Goal: Task Accomplishment & Management: Manage account settings

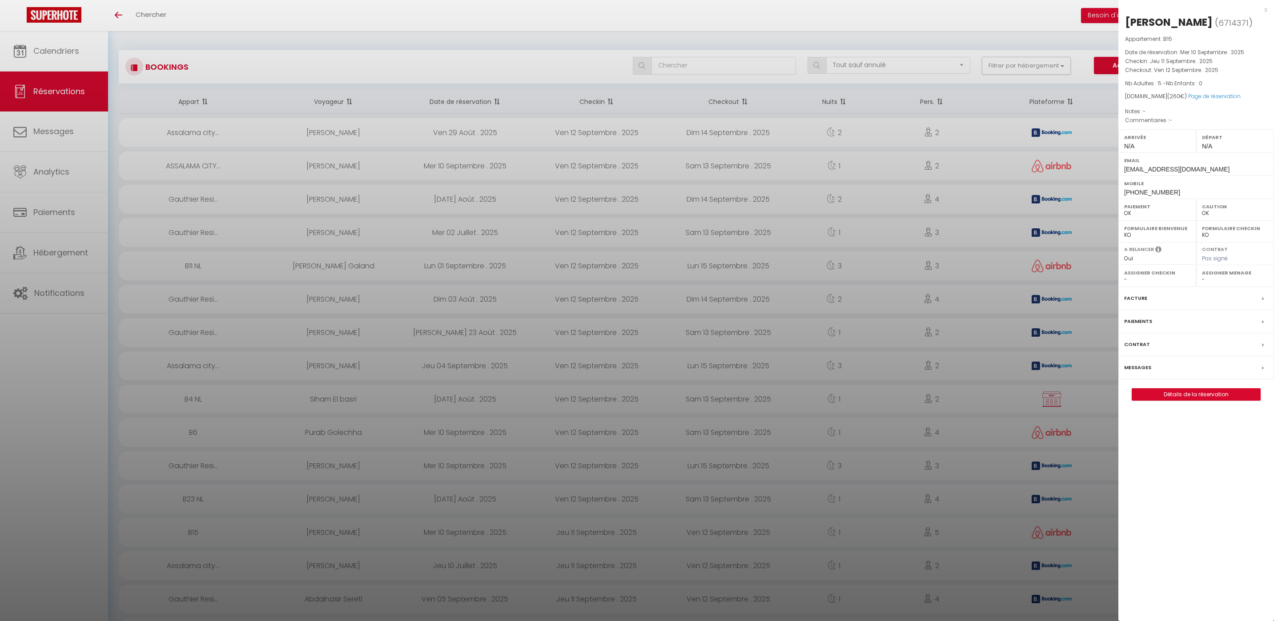
select select "not_cancelled"
click at [30, 45] on div at bounding box center [637, 310] width 1274 height 621
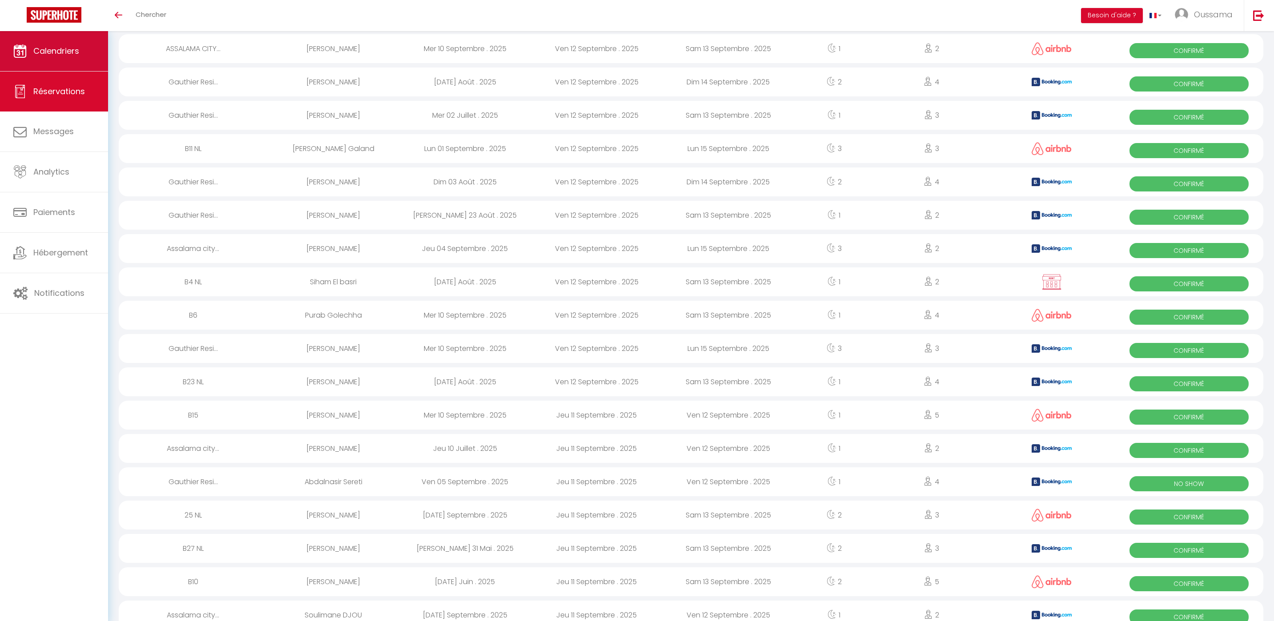
click at [64, 60] on link "Calendriers" at bounding box center [54, 51] width 108 height 40
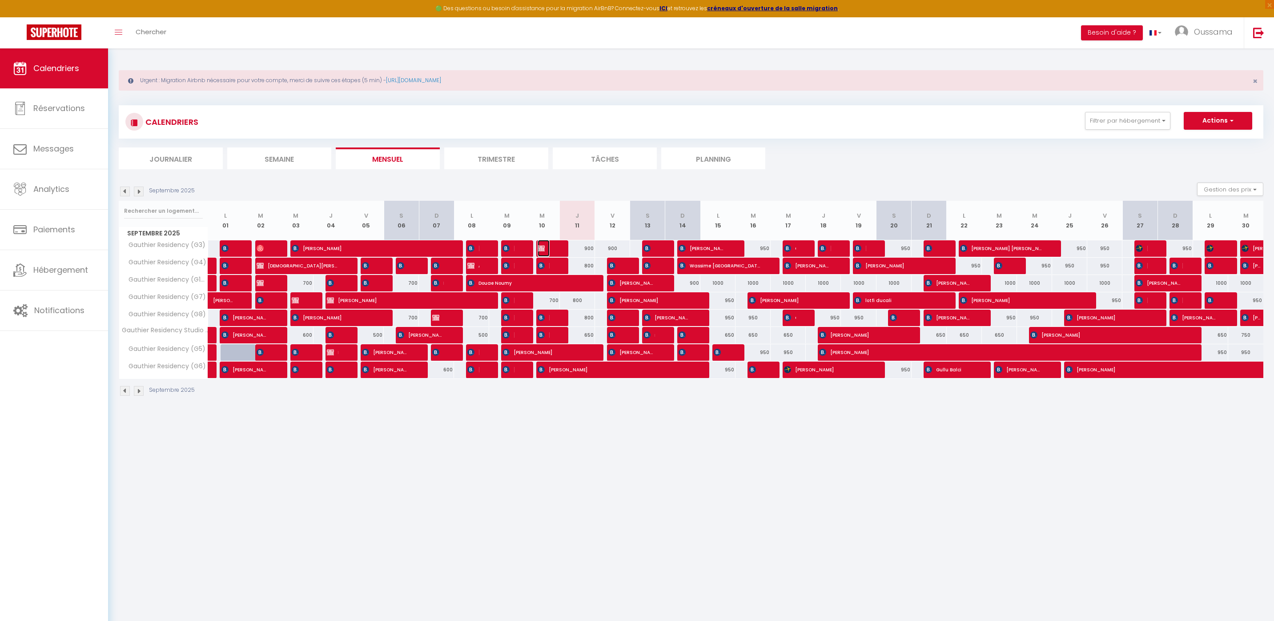
click at [542, 248] on img at bounding box center [540, 248] width 7 height 7
select select "OK"
select select "KO"
select select "0"
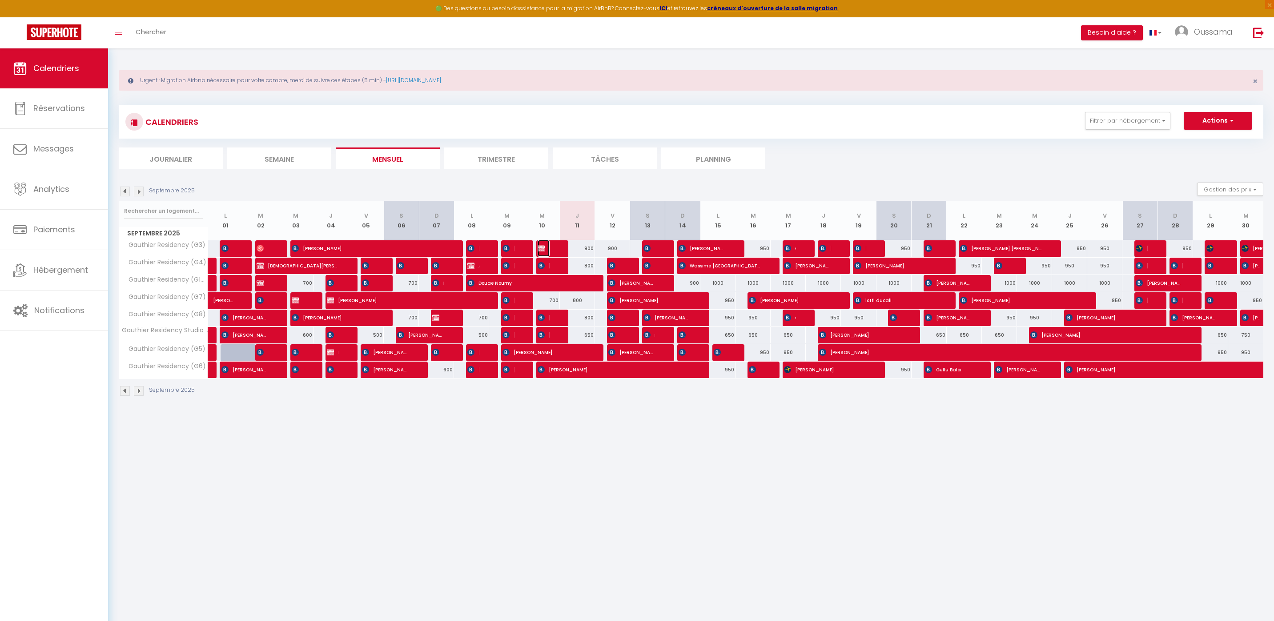
select select "1"
select select
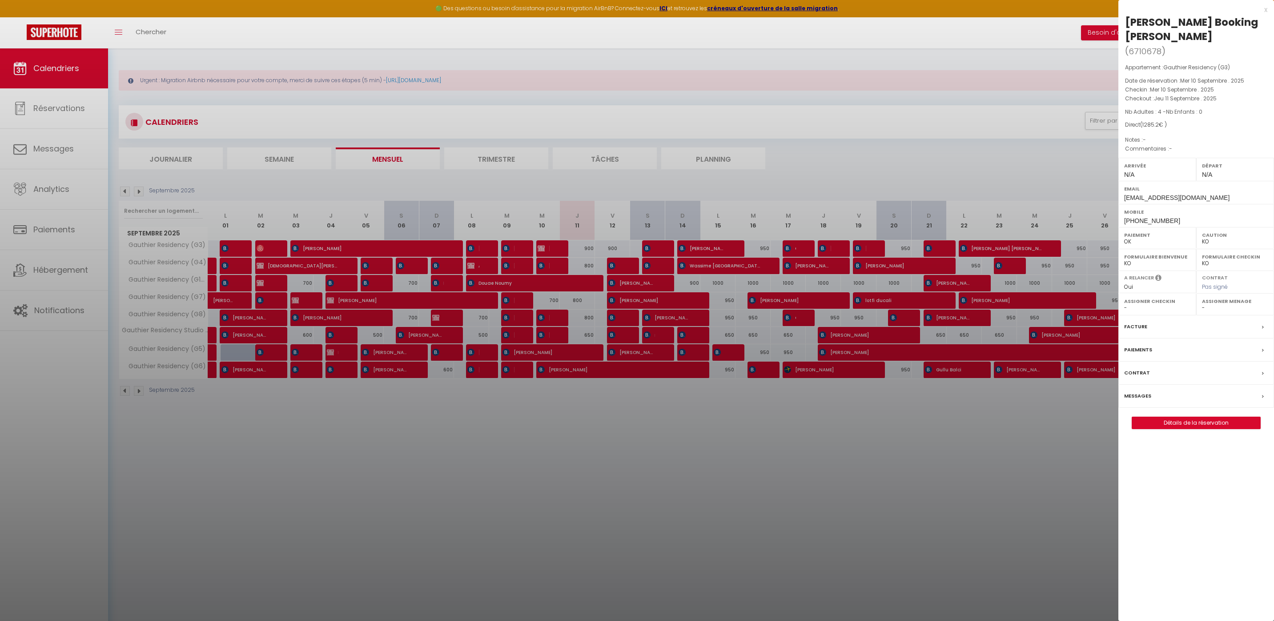
click at [1265, 9] on div "x" at bounding box center [1192, 9] width 149 height 11
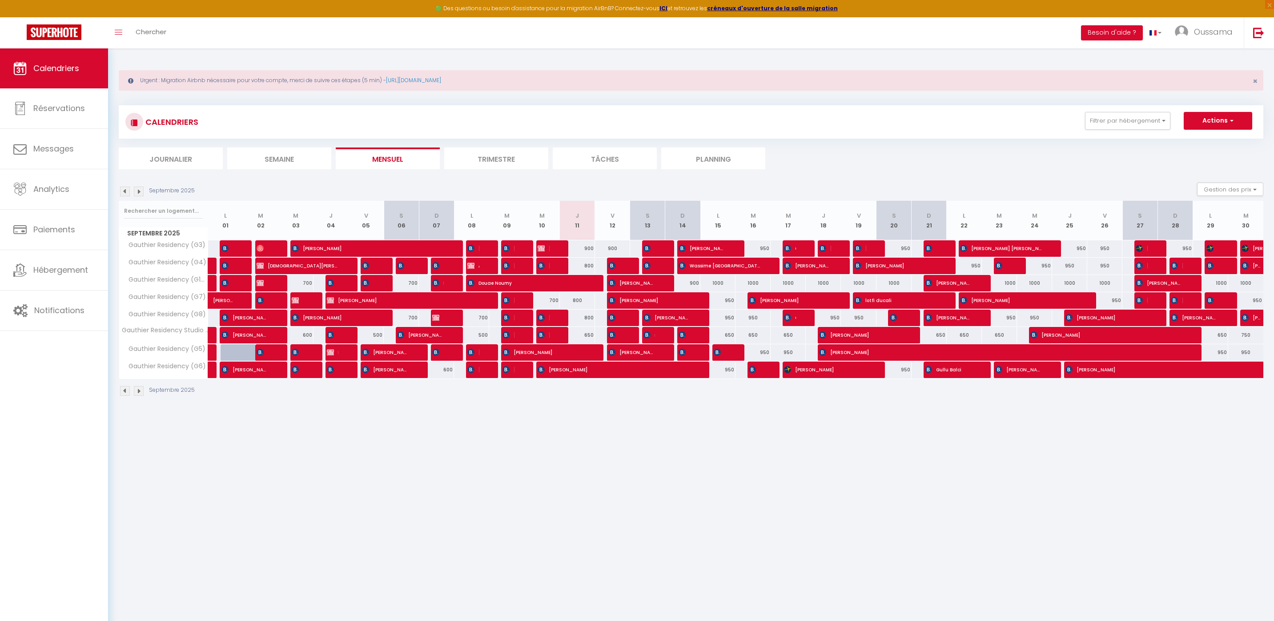
click at [212, 30] on div "Toggle menubar Chercher BUTTON Besoin d'aide ? Oussama Paramètres Équipe" at bounding box center [665, 32] width 1202 height 31
click at [190, 34] on div "Toggle menubar Chercher BUTTON Besoin d'aide ? Oussama Paramètres Équipe" at bounding box center [665, 32] width 1202 height 31
click at [159, 32] on span "Chercher" at bounding box center [151, 31] width 31 height 9
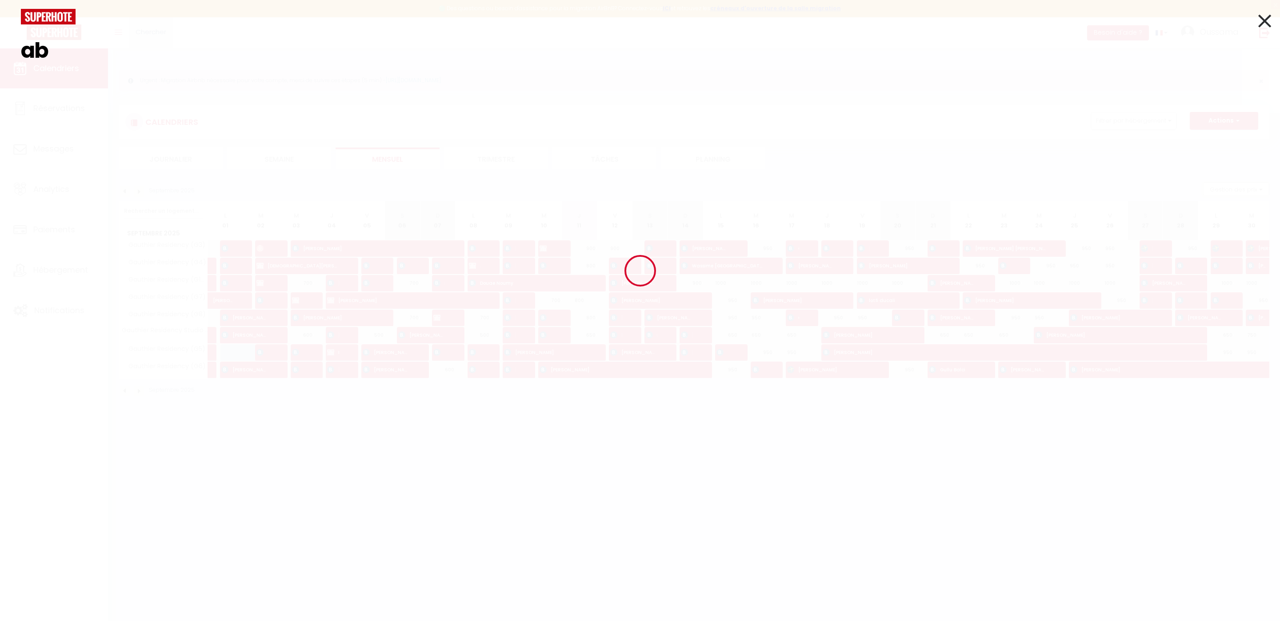
type input "a"
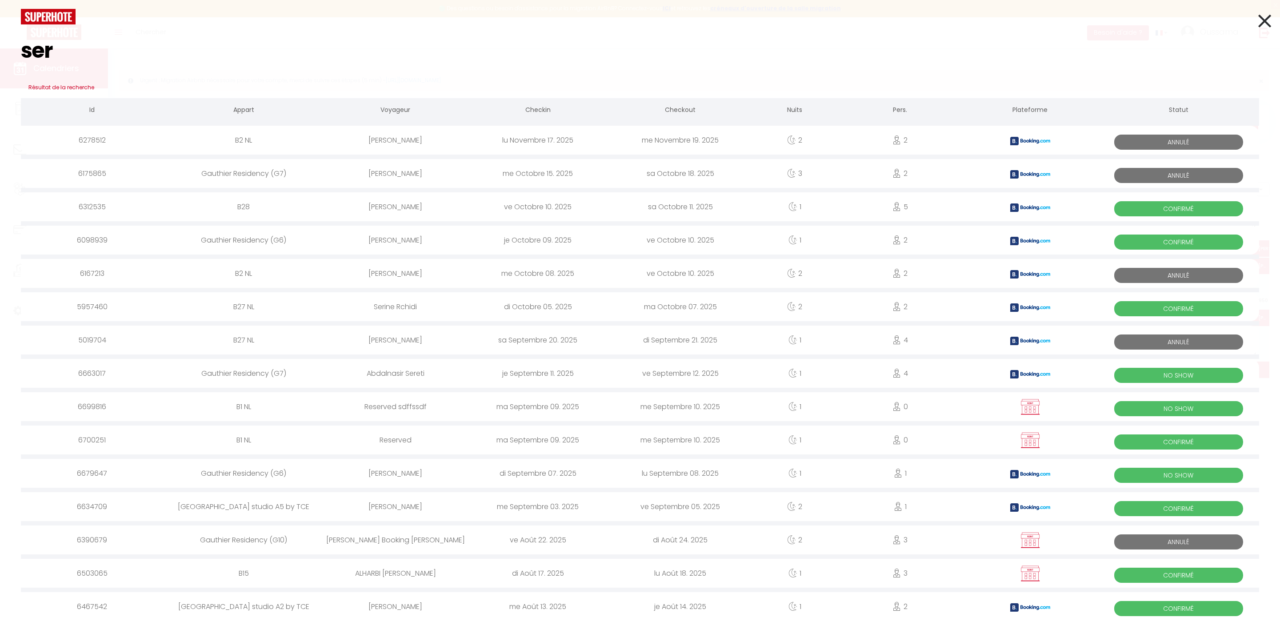
click at [91, 54] on input "ser" at bounding box center [640, 50] width 1238 height 52
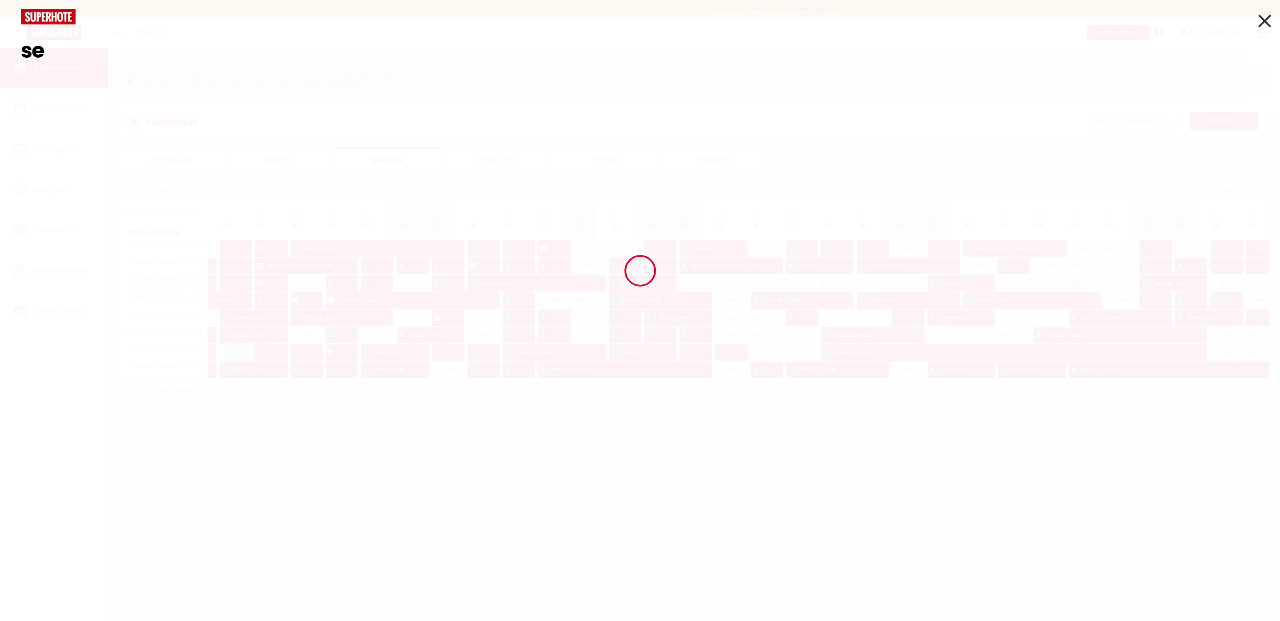
type input "s"
paste input "Abdalnasir Sereti"
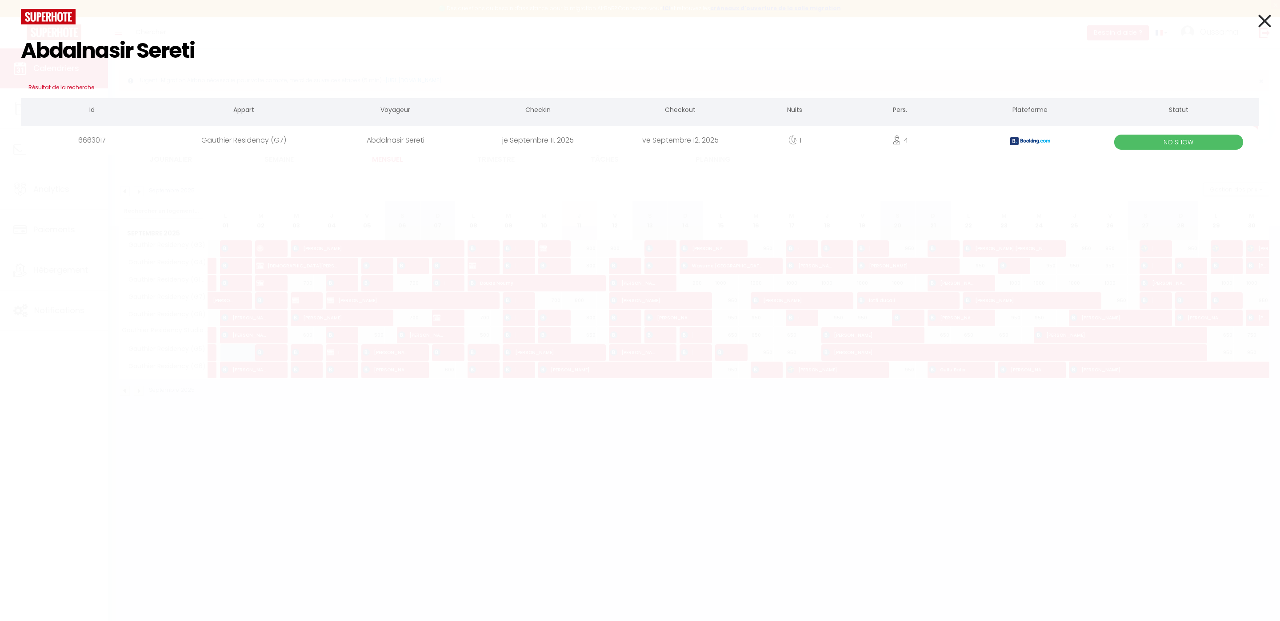
type input "Abdalnasir Sereti"
click at [388, 139] on div "Abdalnasir Sereti" at bounding box center [395, 140] width 142 height 29
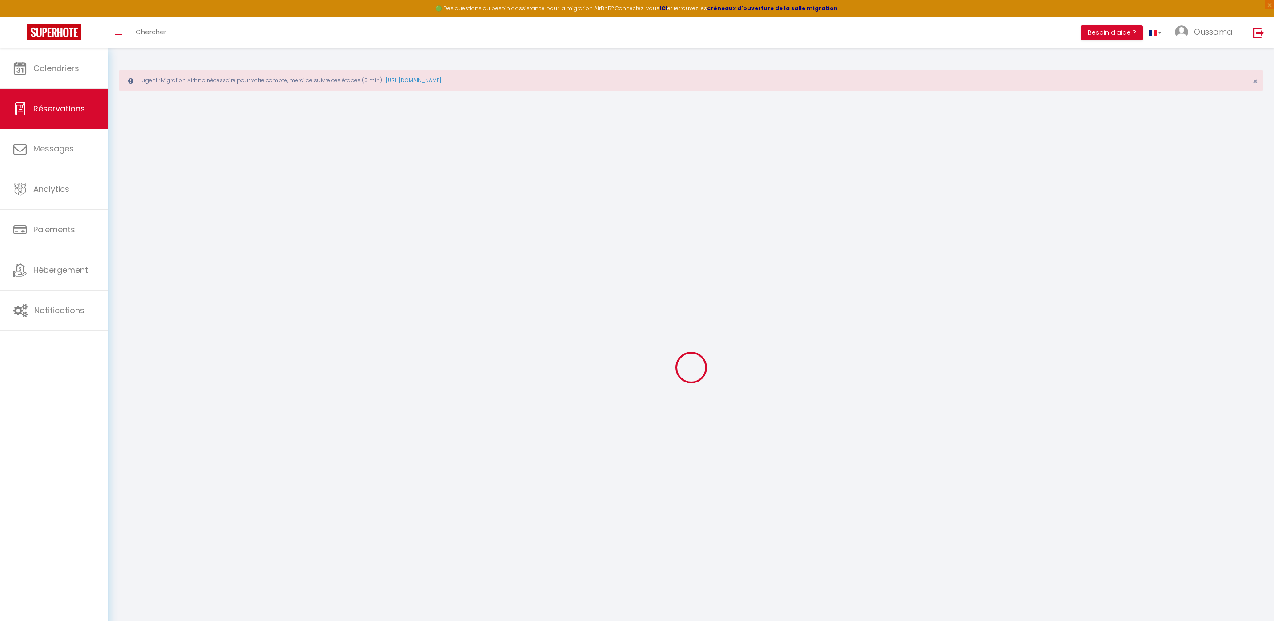
type input "Abdalnasir"
type input "Sereti"
type input "aseret.558031@guest.booking.com"
type input "+218913148545"
type input "."
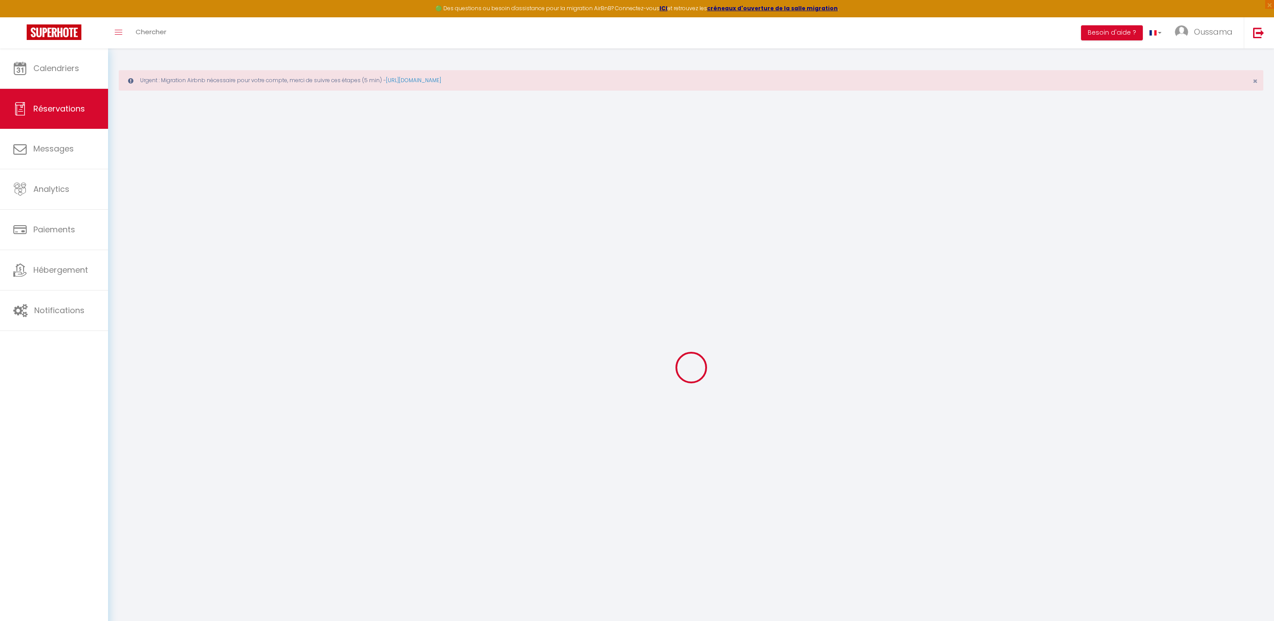
select select "LY"
type input "252.45"
select select "22690"
select select "3"
select select
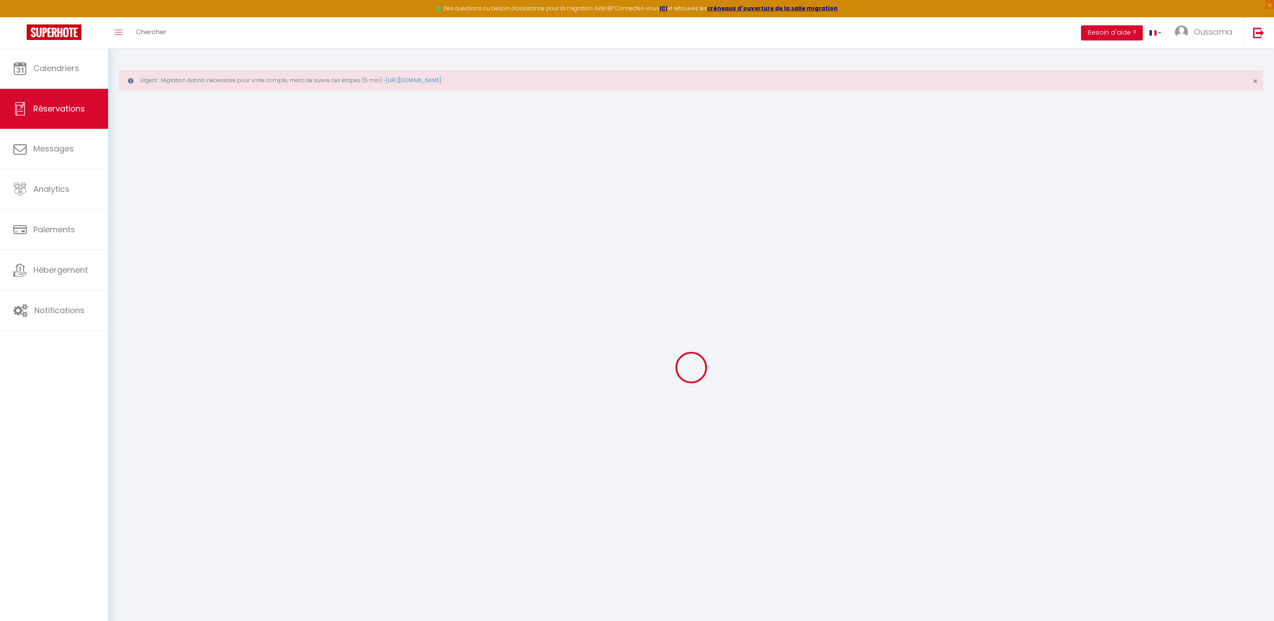
select select
type input "4"
select select "12"
select select
type input "1009.8"
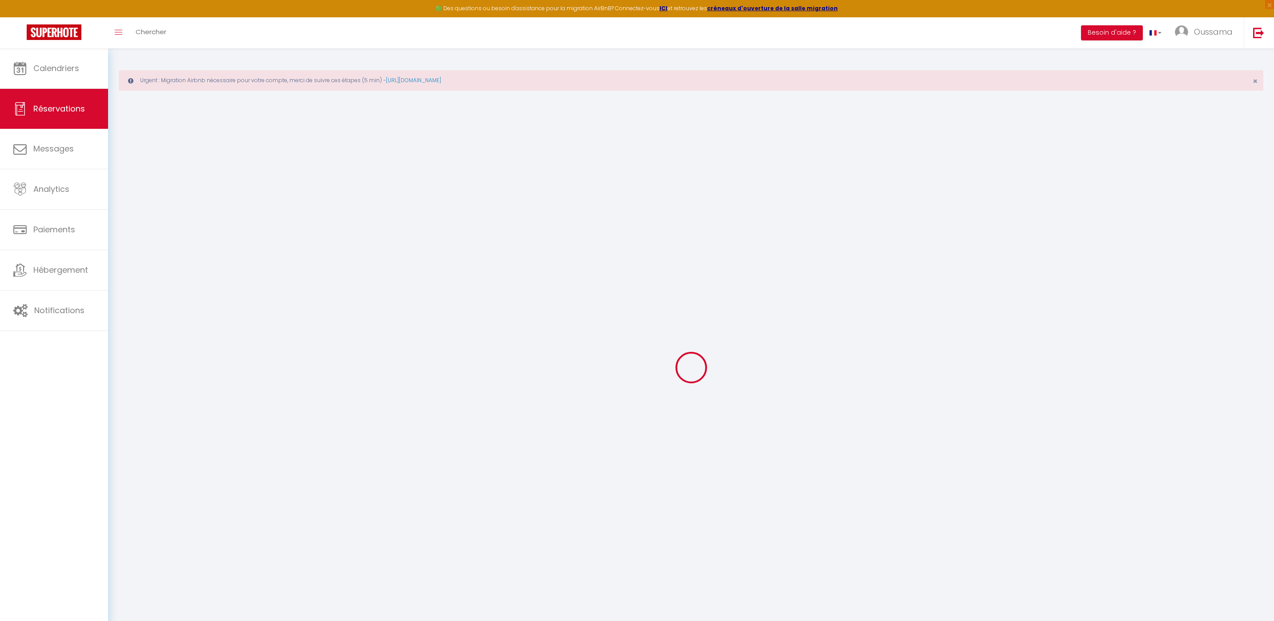
checkbox input "false"
type input "0"
select select "2"
type input "20"
type input "0"
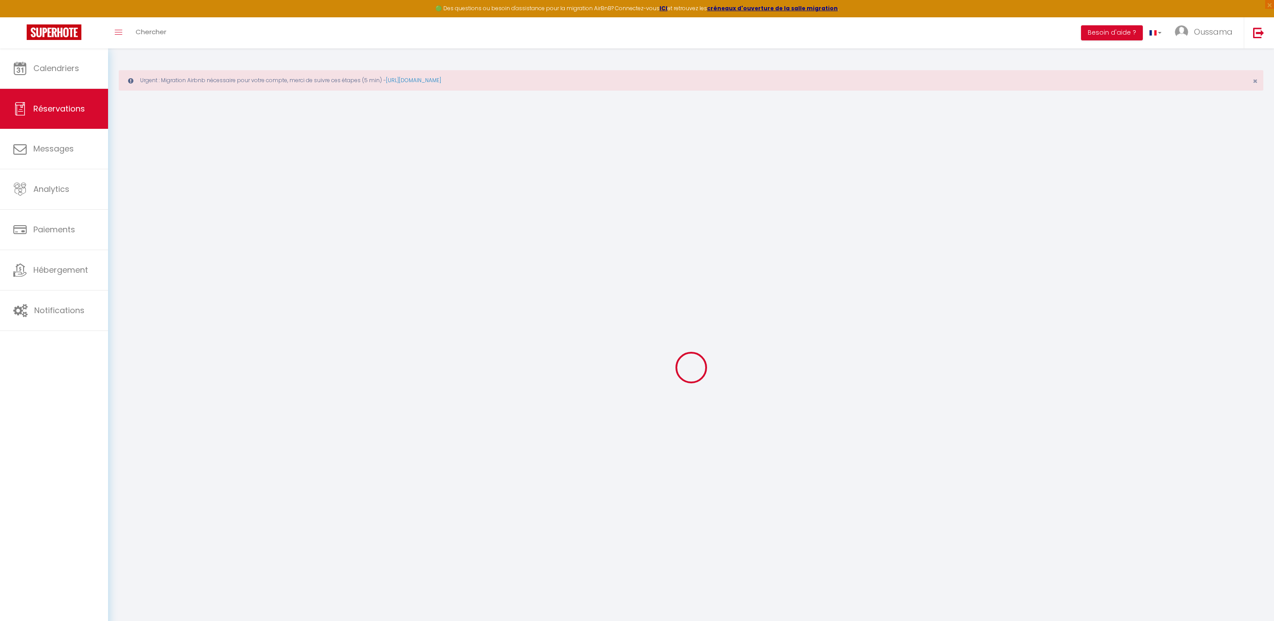
type input "0"
select select
select select "14"
checkbox input "false"
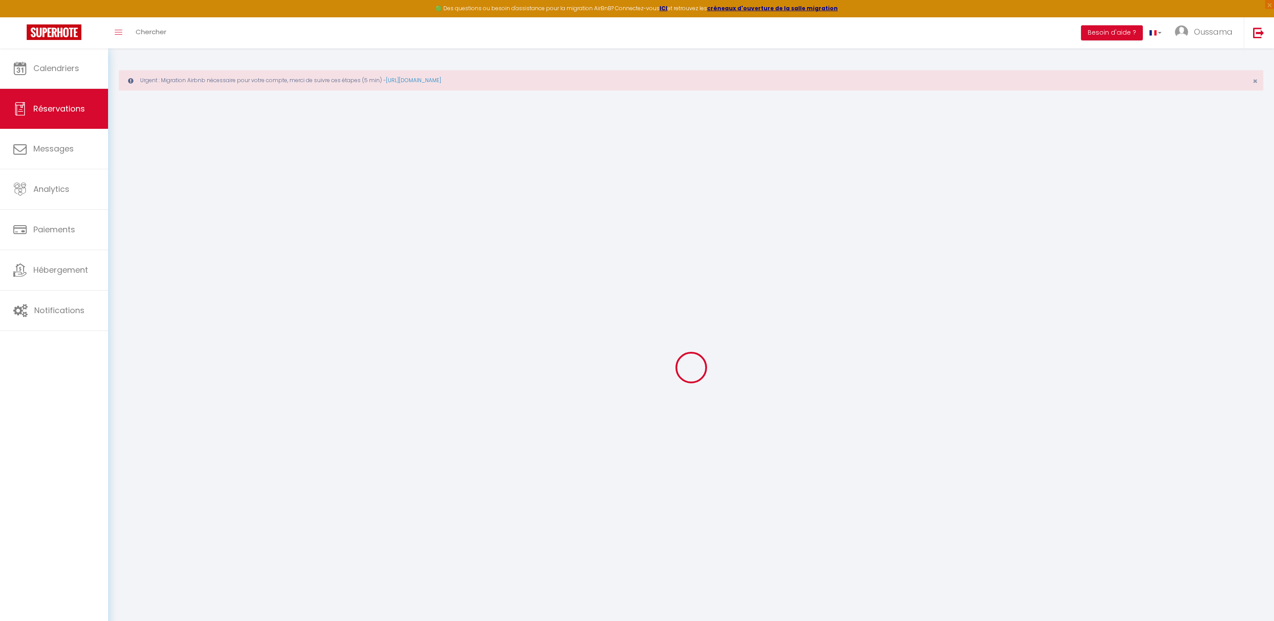
select select
checkbox input "false"
select select
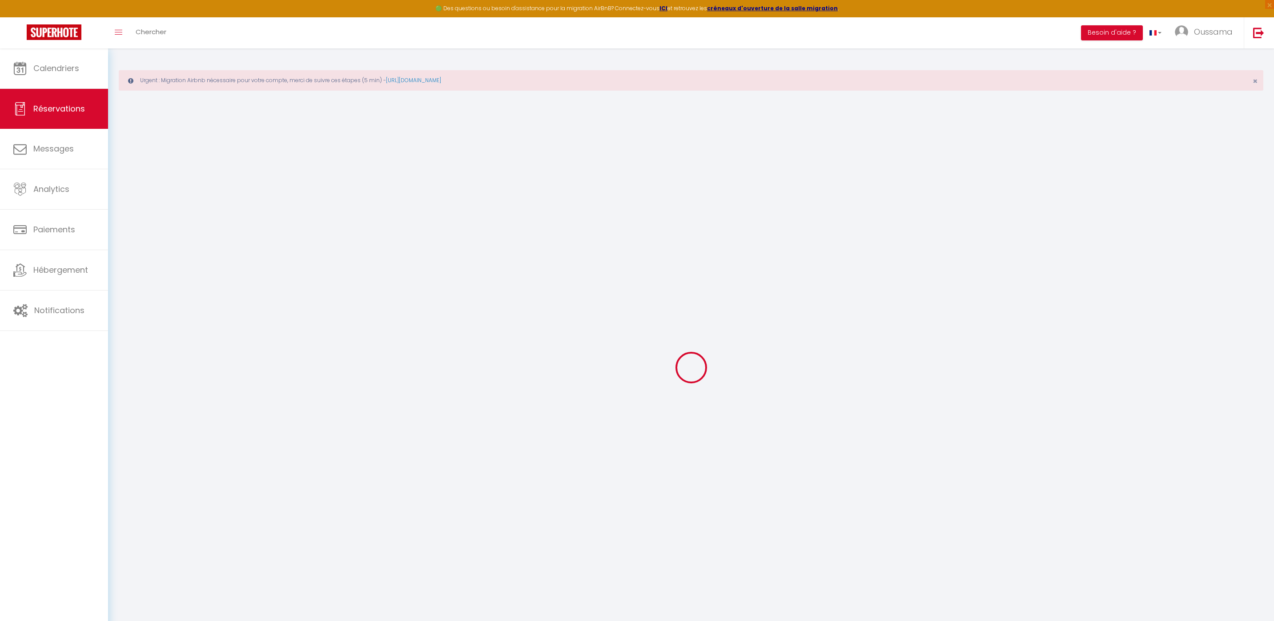
checkbox input "false"
select select
checkbox input "false"
type input "88.12"
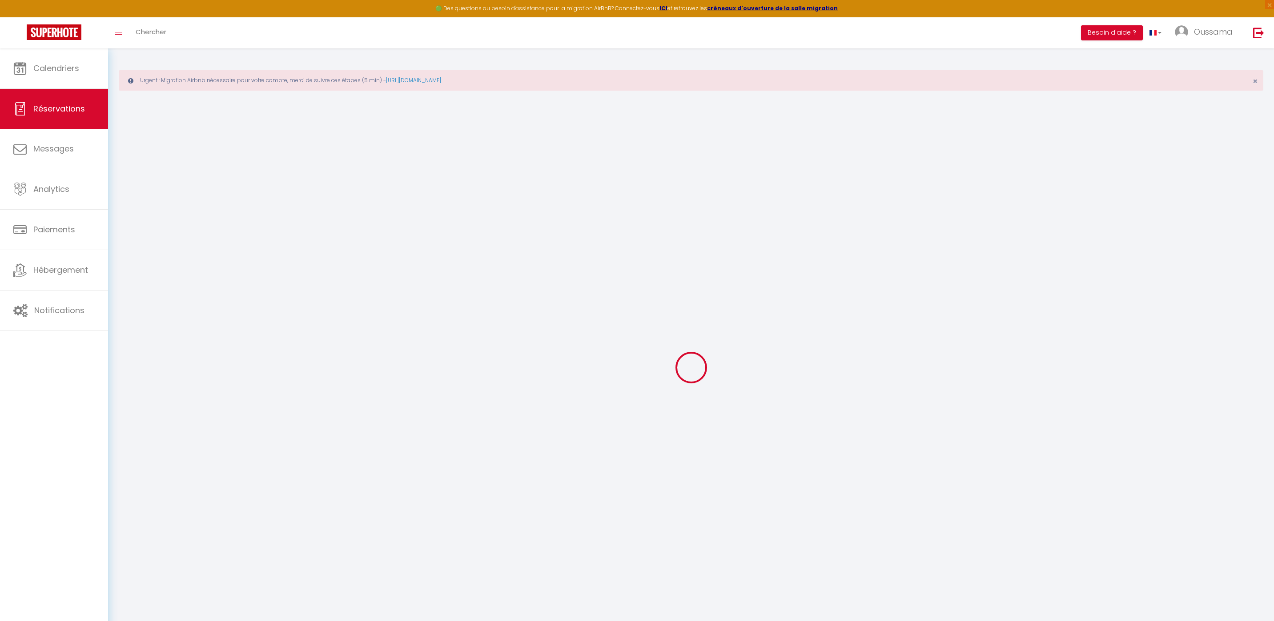
select select
checkbox input "false"
select select
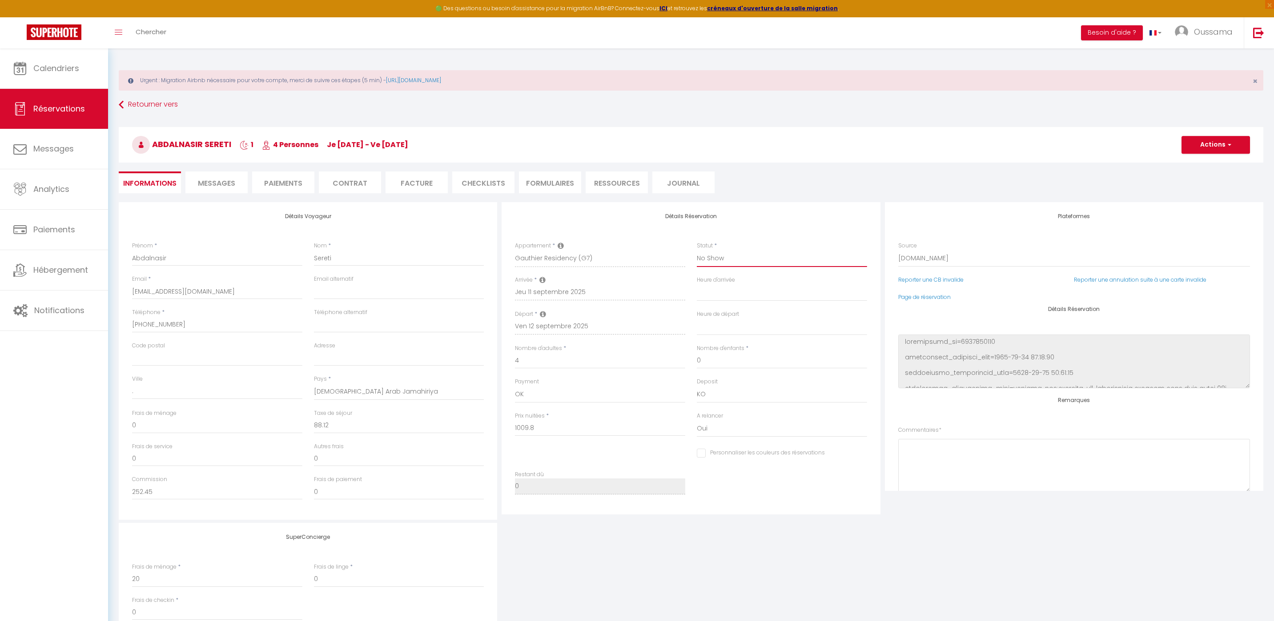
click at [748, 261] on select "Confirmé Non Confirmé Annulé Annulé par le voyageur No Show Request" at bounding box center [782, 258] width 170 height 17
select select "1"
click at [697, 250] on select "Confirmé Non Confirmé Annulé Annulé par le voyageur No Show Request" at bounding box center [782, 258] width 170 height 17
select select
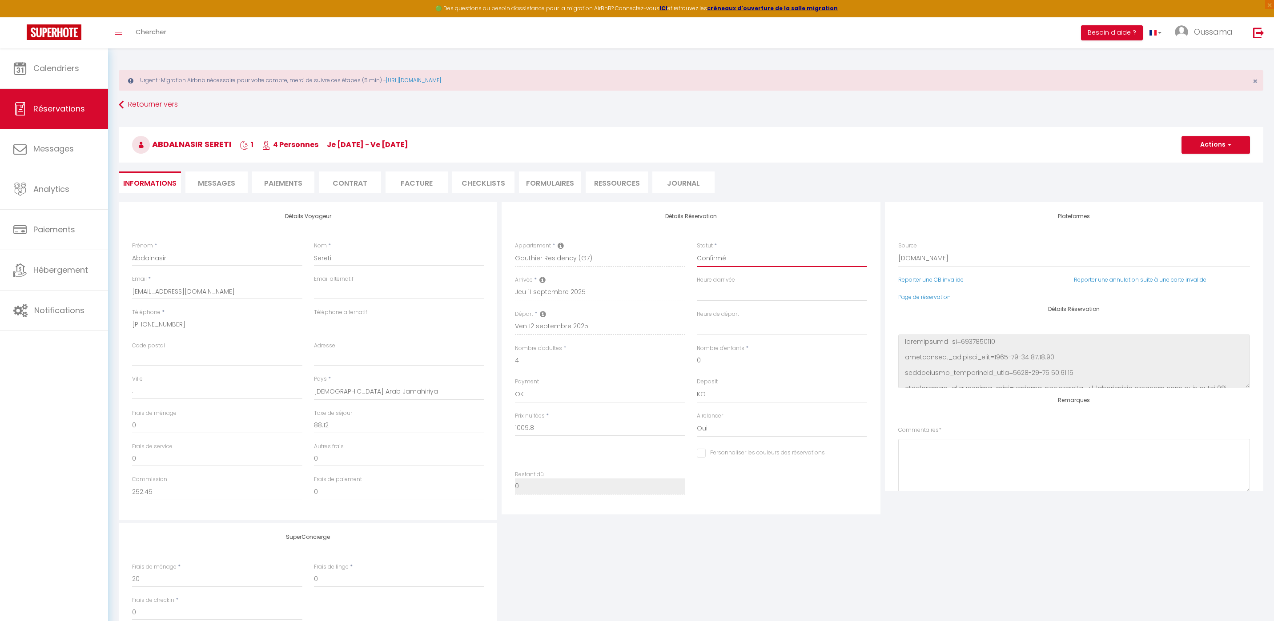
checkbox input "false"
click at [1251, 145] on h3 "Abdalnasir Sereti 1 4 Personnes je 11 Sep - ve 12 Sep" at bounding box center [691, 145] width 1144 height 36
click at [1227, 145] on span "button" at bounding box center [1227, 145] width 5 height 8
click at [1206, 163] on link "Enregistrer" at bounding box center [1206, 165] width 70 height 12
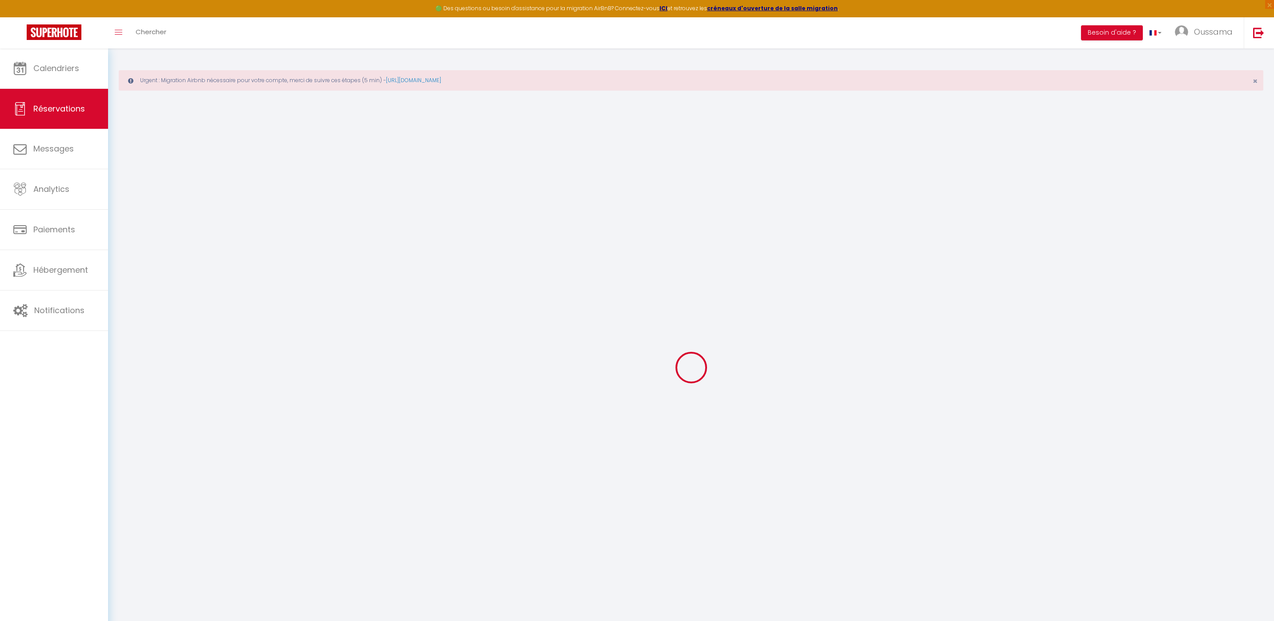
select select "not_cancelled"
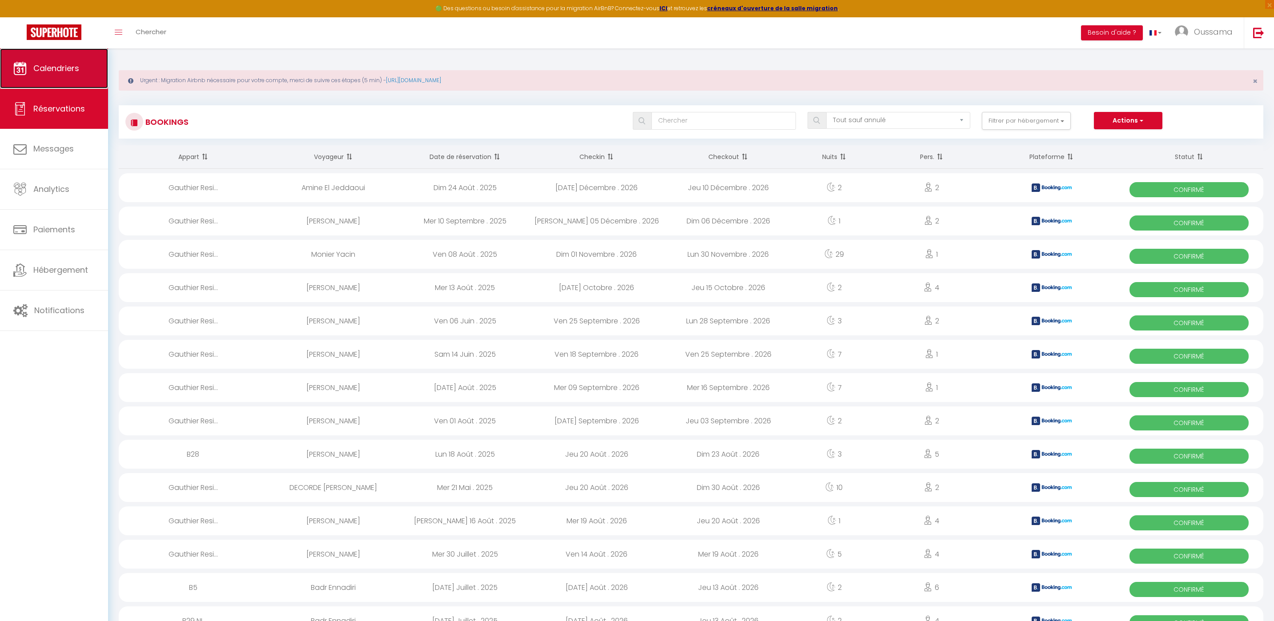
click at [36, 68] on span "Calendriers" at bounding box center [56, 68] width 46 height 11
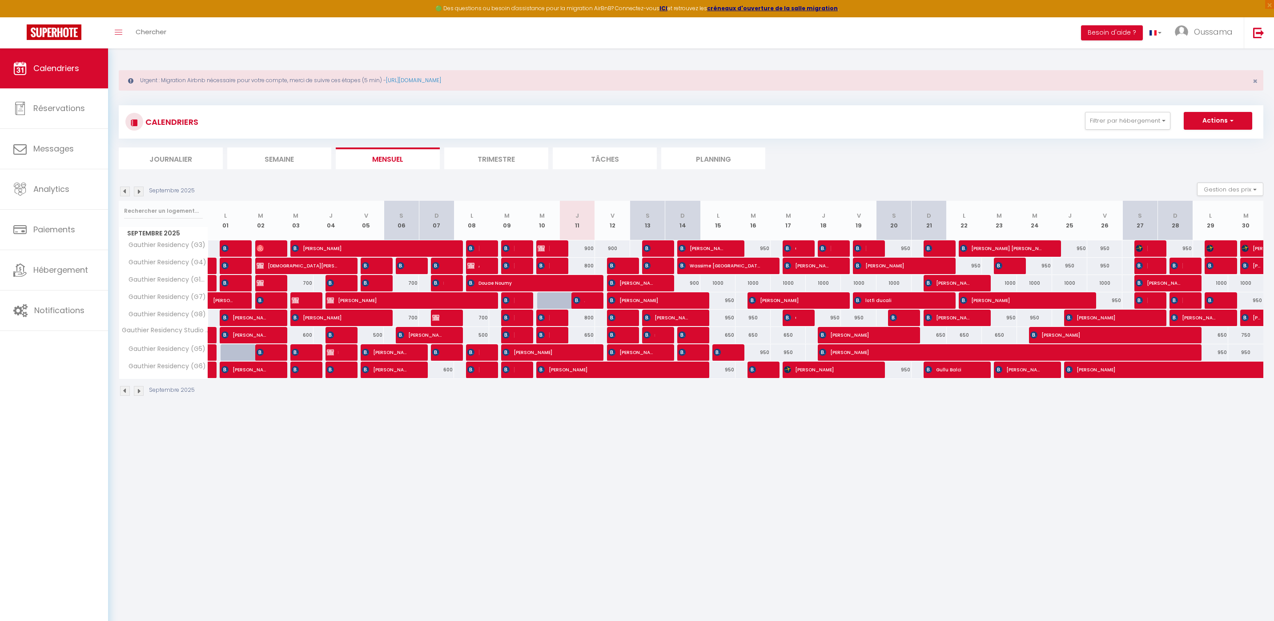
click at [560, 300] on div at bounding box center [557, 300] width 30 height 17
click at [554, 304] on div at bounding box center [554, 300] width 35 height 17
type input "700"
select select "1"
type input "Mer 10 Septembre 2025"
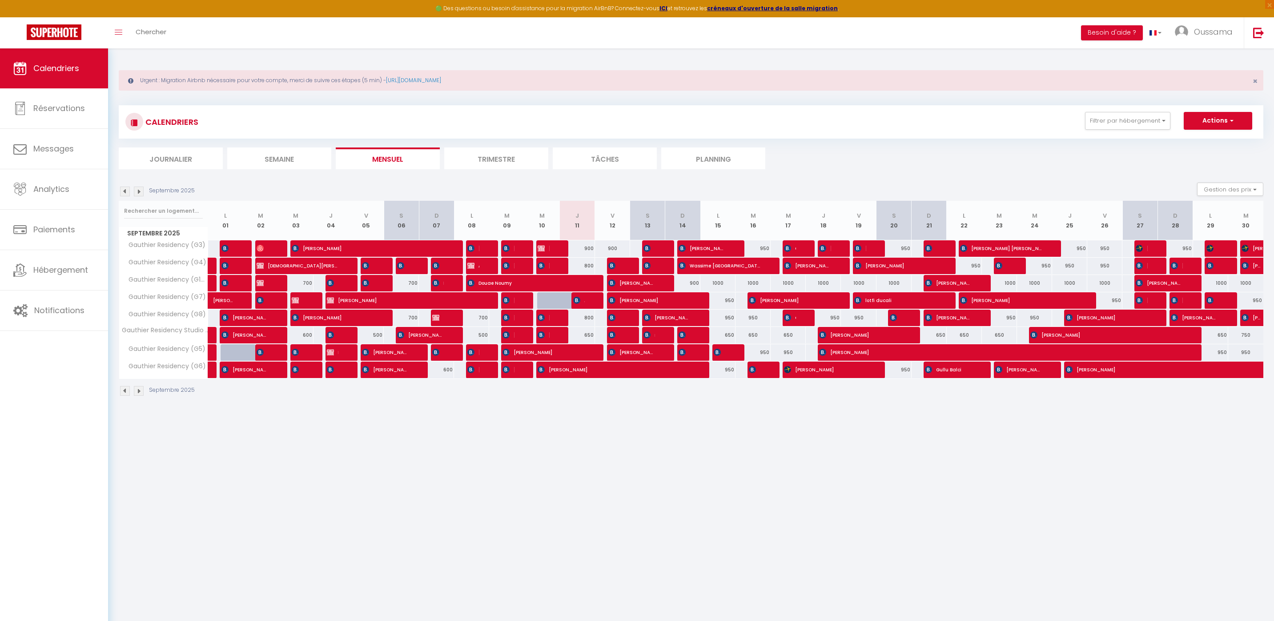
type input "Jeu 11 Septembre 2025"
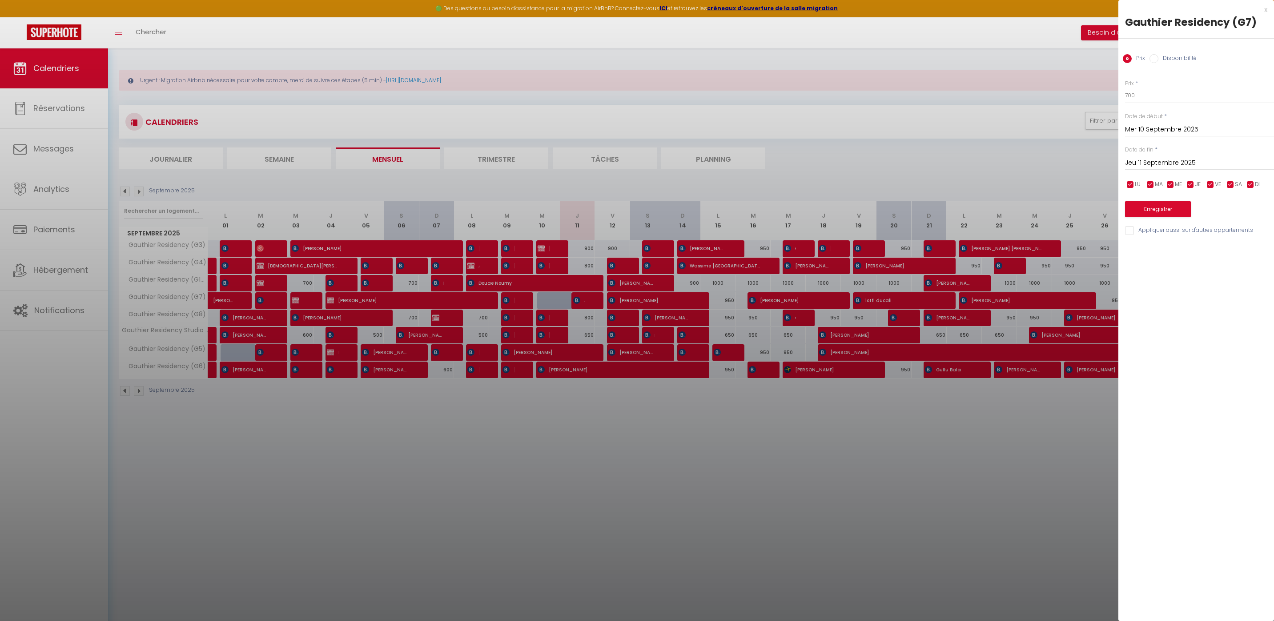
click at [1153, 58] on input "Disponibilité" at bounding box center [1153, 58] width 9 height 9
radio input "true"
radio input "false"
click at [1148, 101] on select "Disponible Indisponible" at bounding box center [1199, 96] width 149 height 17
select select "0"
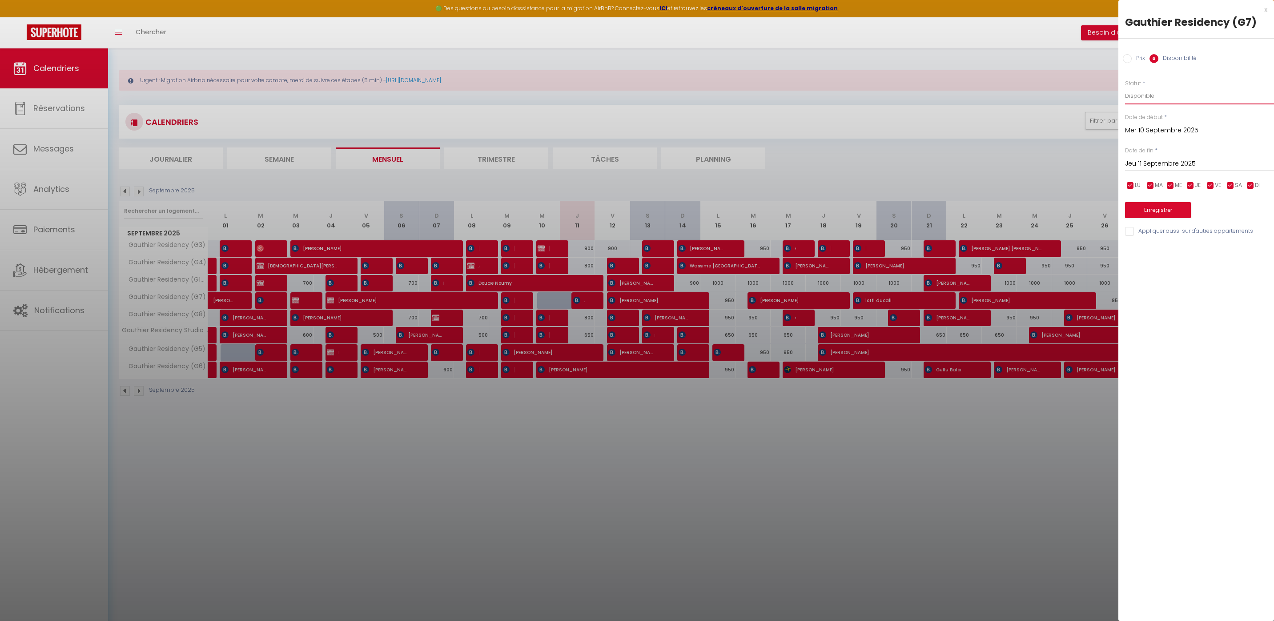
click at [1125, 88] on select "Disponible Indisponible" at bounding box center [1199, 96] width 149 height 17
click at [1163, 213] on button "Enregistrer" at bounding box center [1158, 210] width 66 height 16
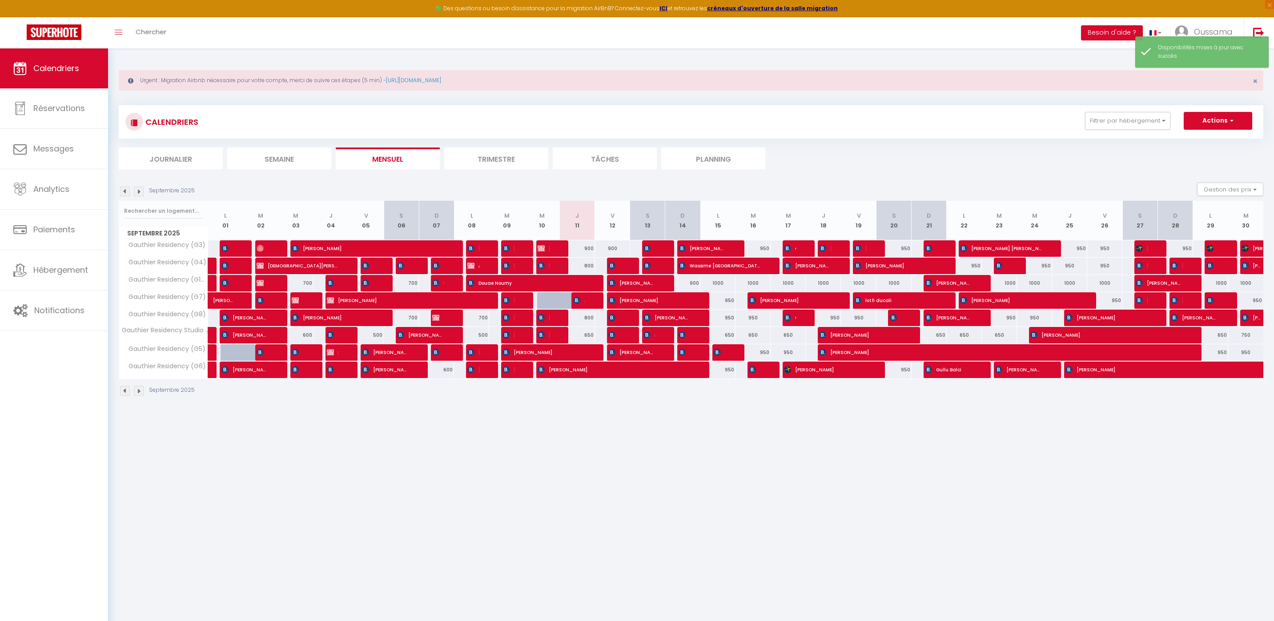
click at [554, 295] on div at bounding box center [554, 300] width 35 height 17
select select "1"
type input "Mer 10 Septembre 2025"
type input "Jeu 11 Septembre 2025"
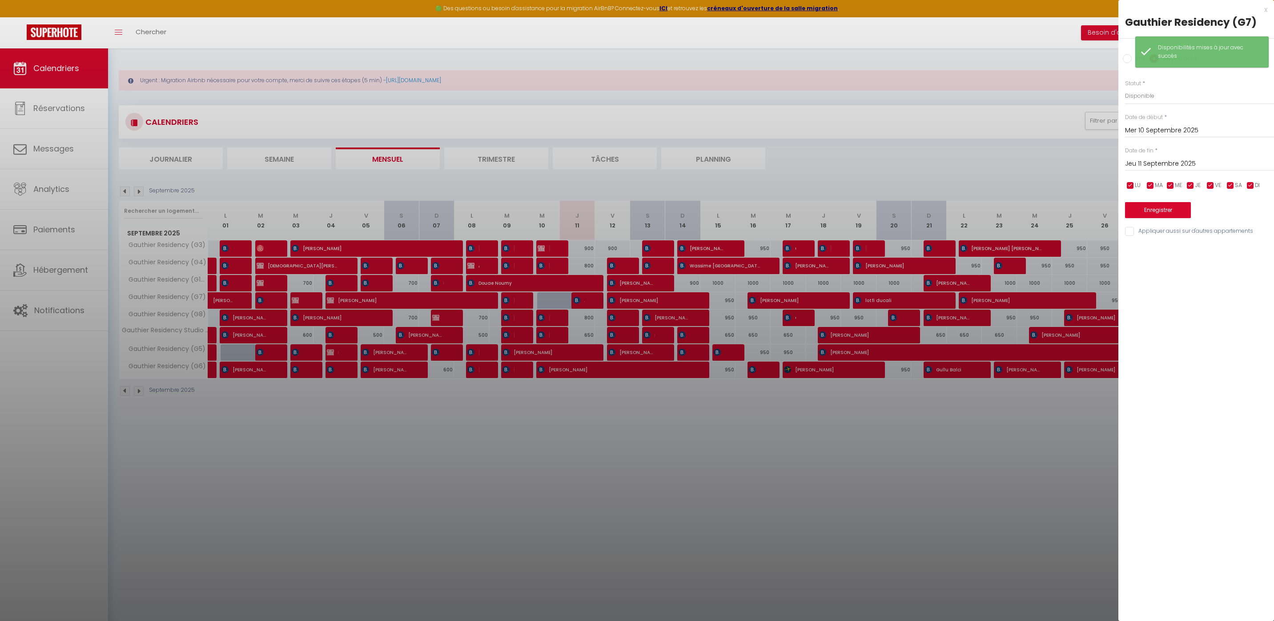
click at [1154, 78] on div "Prix * 700 Statut * Disponible Indisponible Date de début * Mer 10 Septembre 20…" at bounding box center [1196, 152] width 156 height 169
click at [1160, 212] on button "Enregistrer" at bounding box center [1158, 210] width 66 height 16
